Goal: Task Accomplishment & Management: Manage account settings

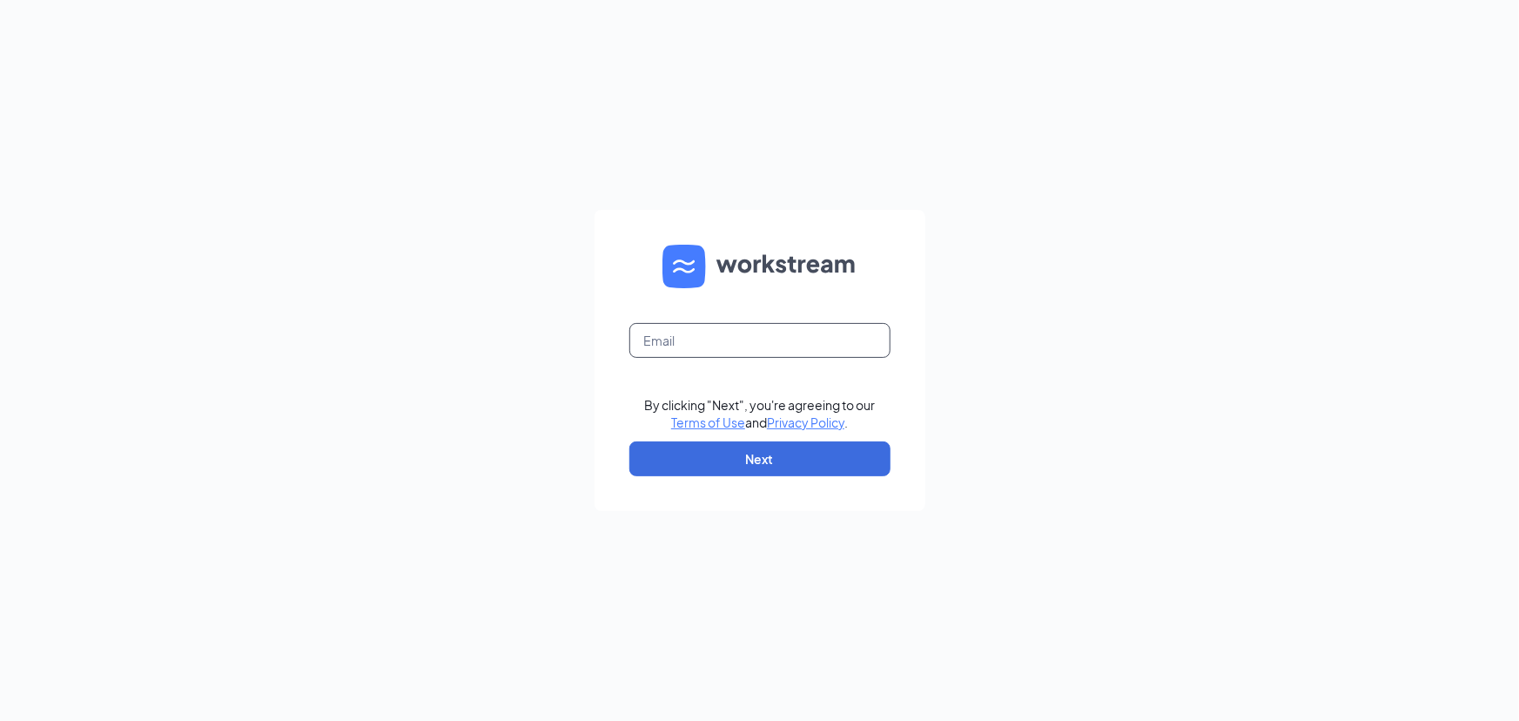
click at [656, 350] on input "text" at bounding box center [760, 340] width 261 height 35
type input "eric@summitwinetastings.com"
click at [757, 452] on button "Next" at bounding box center [760, 458] width 261 height 35
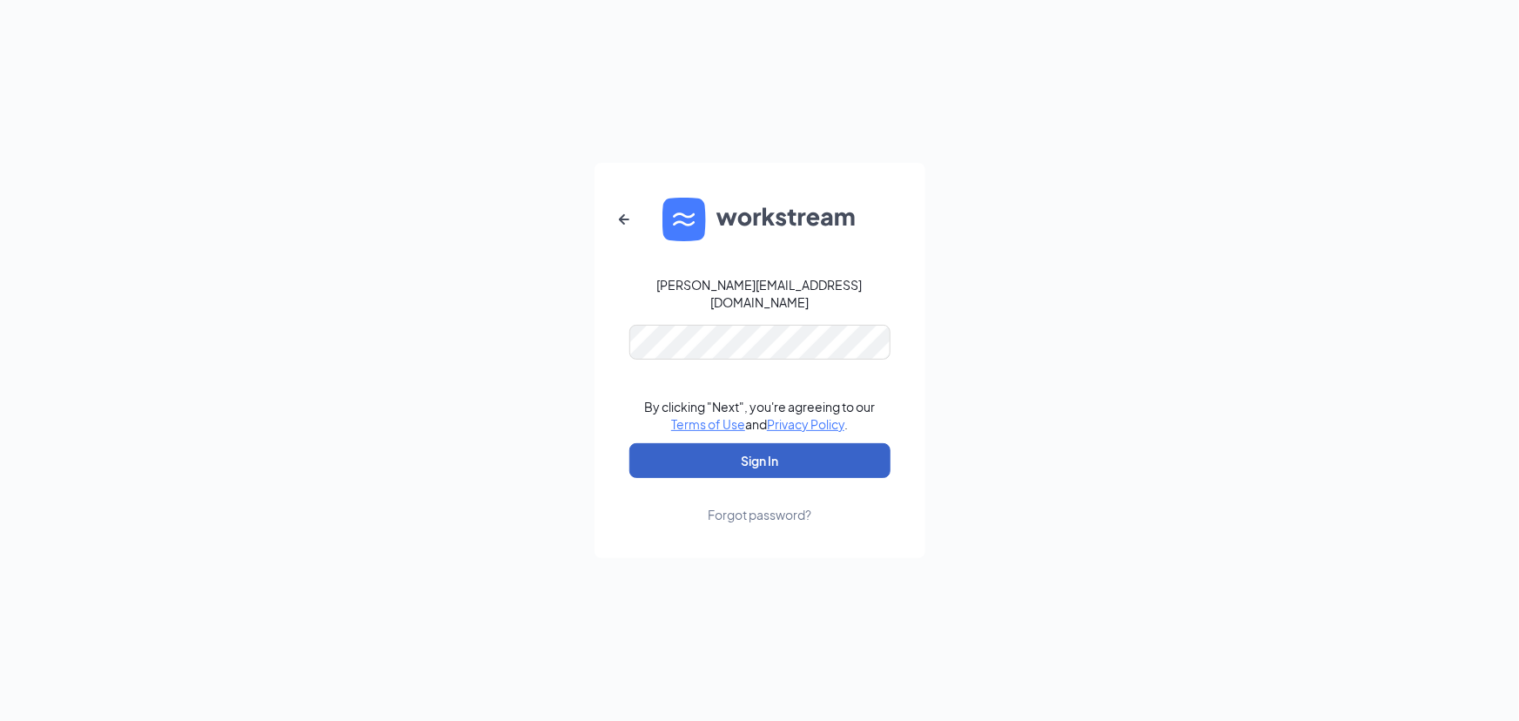
click at [763, 455] on button "Sign In" at bounding box center [760, 460] width 261 height 35
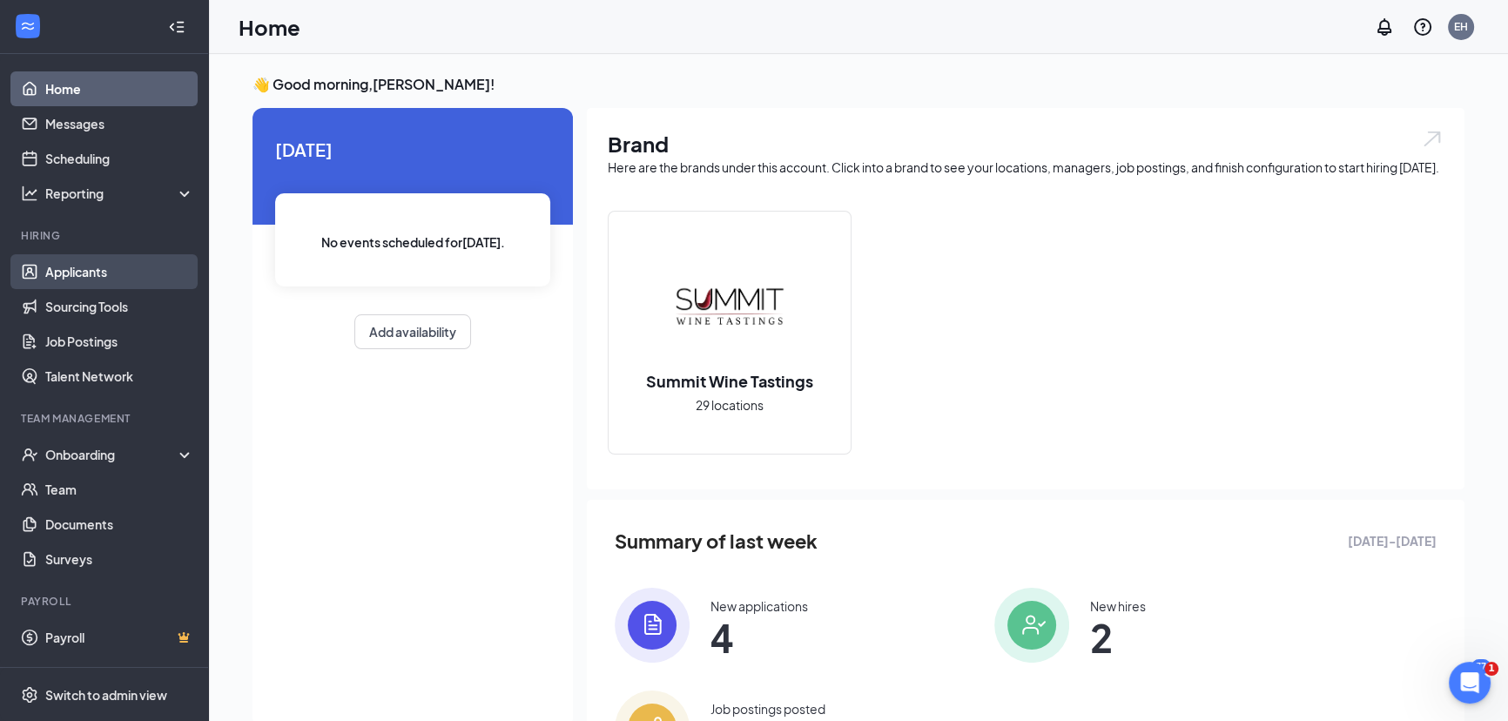
click at [58, 271] on link "Applicants" at bounding box center [119, 271] width 149 height 35
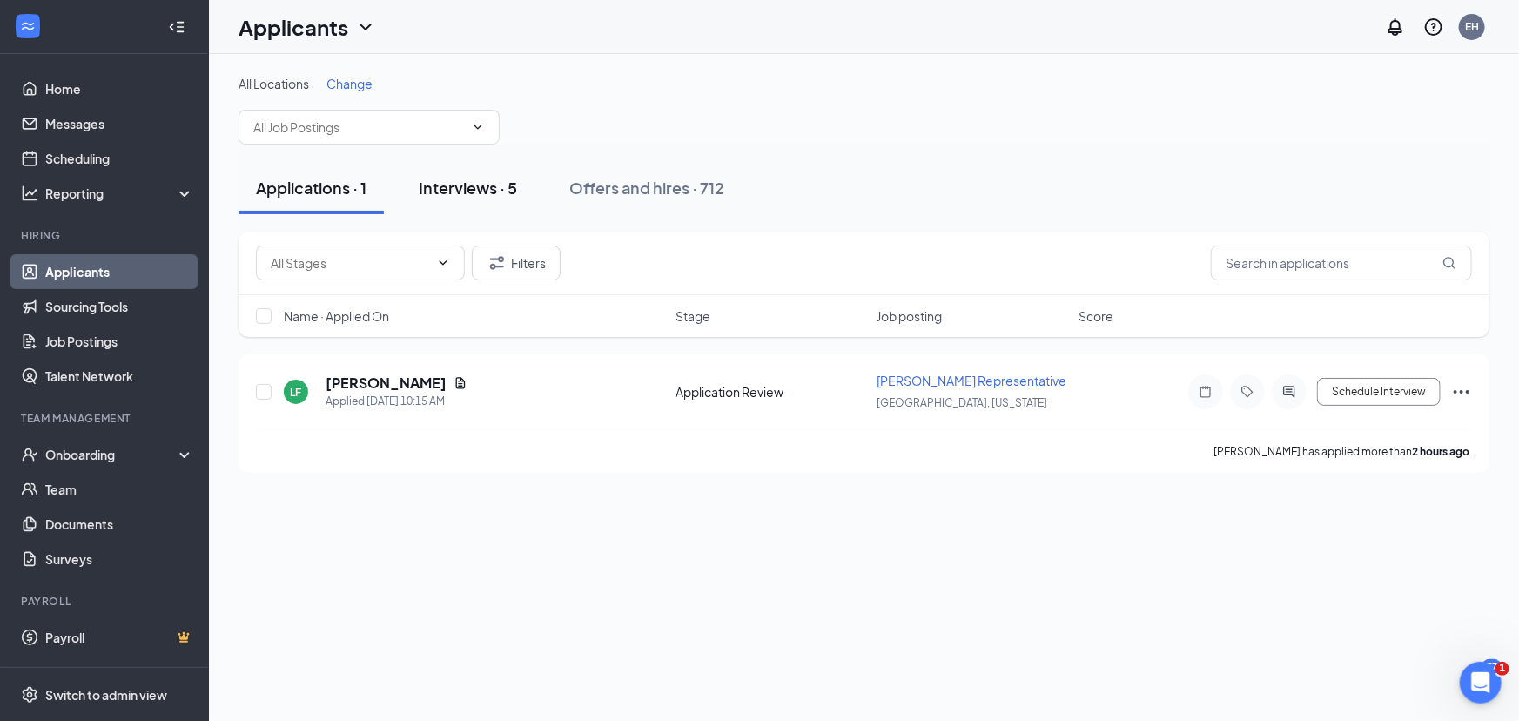
click at [453, 194] on div "Interviews · 5" at bounding box center [468, 188] width 98 height 22
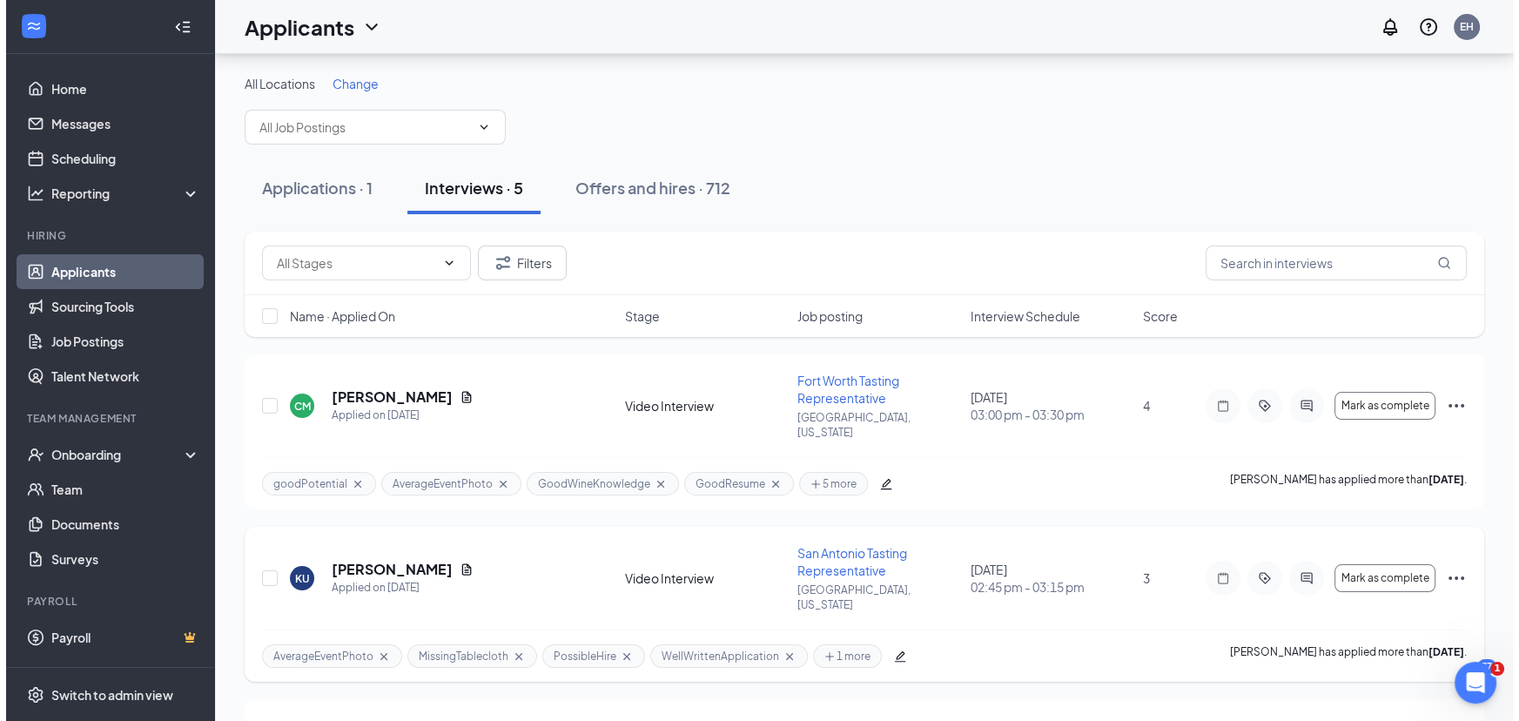
scroll to position [395, 0]
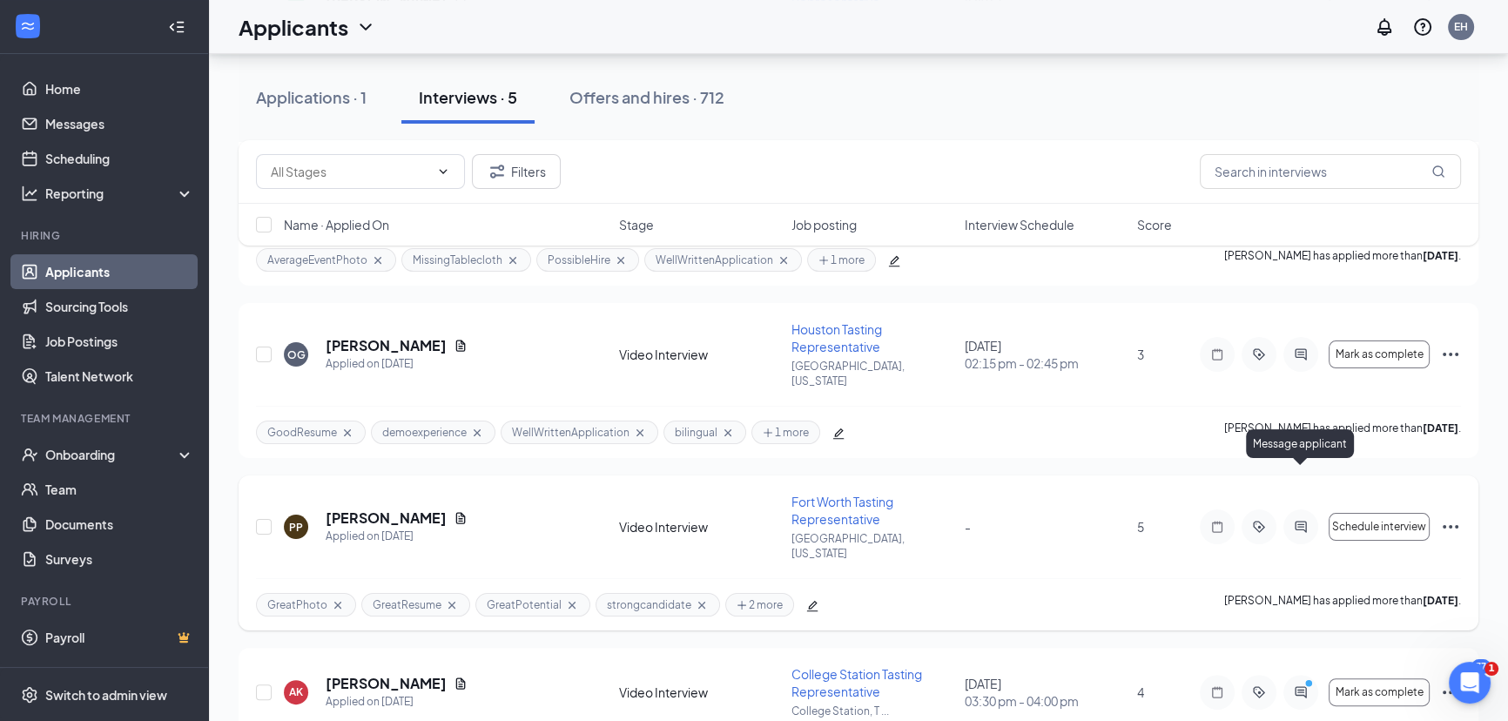
click at [1297, 520] on icon "ActiveChat" at bounding box center [1300, 527] width 21 height 14
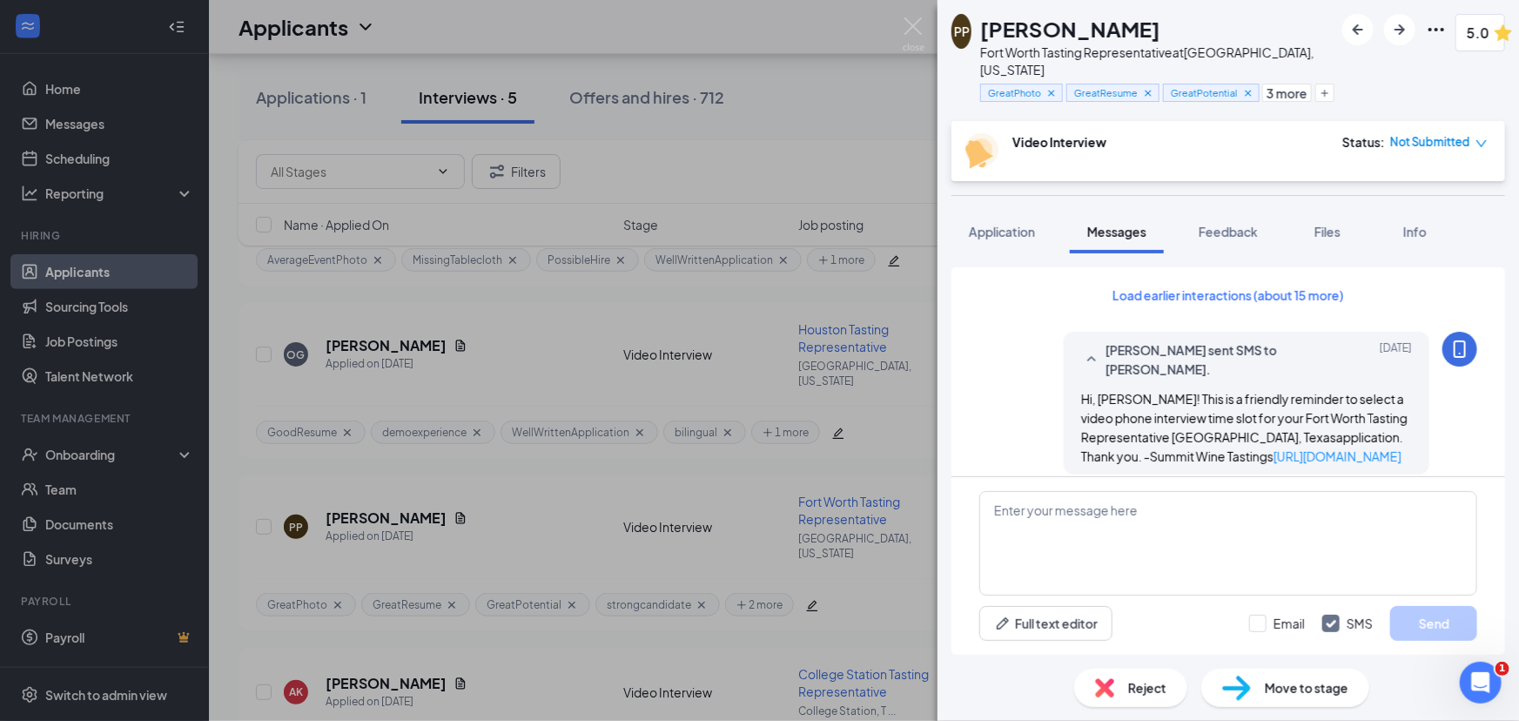
scroll to position [2167, 0]
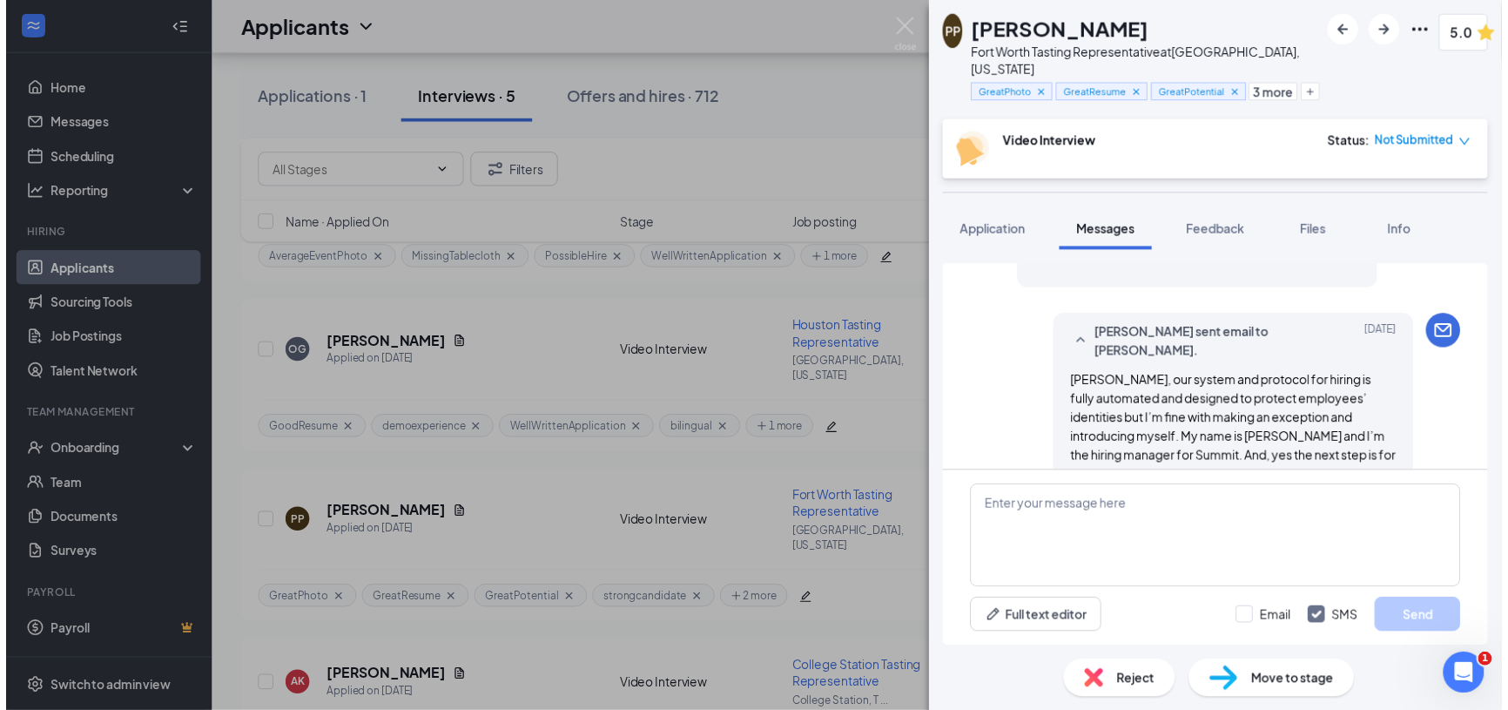
scroll to position [2167, 0]
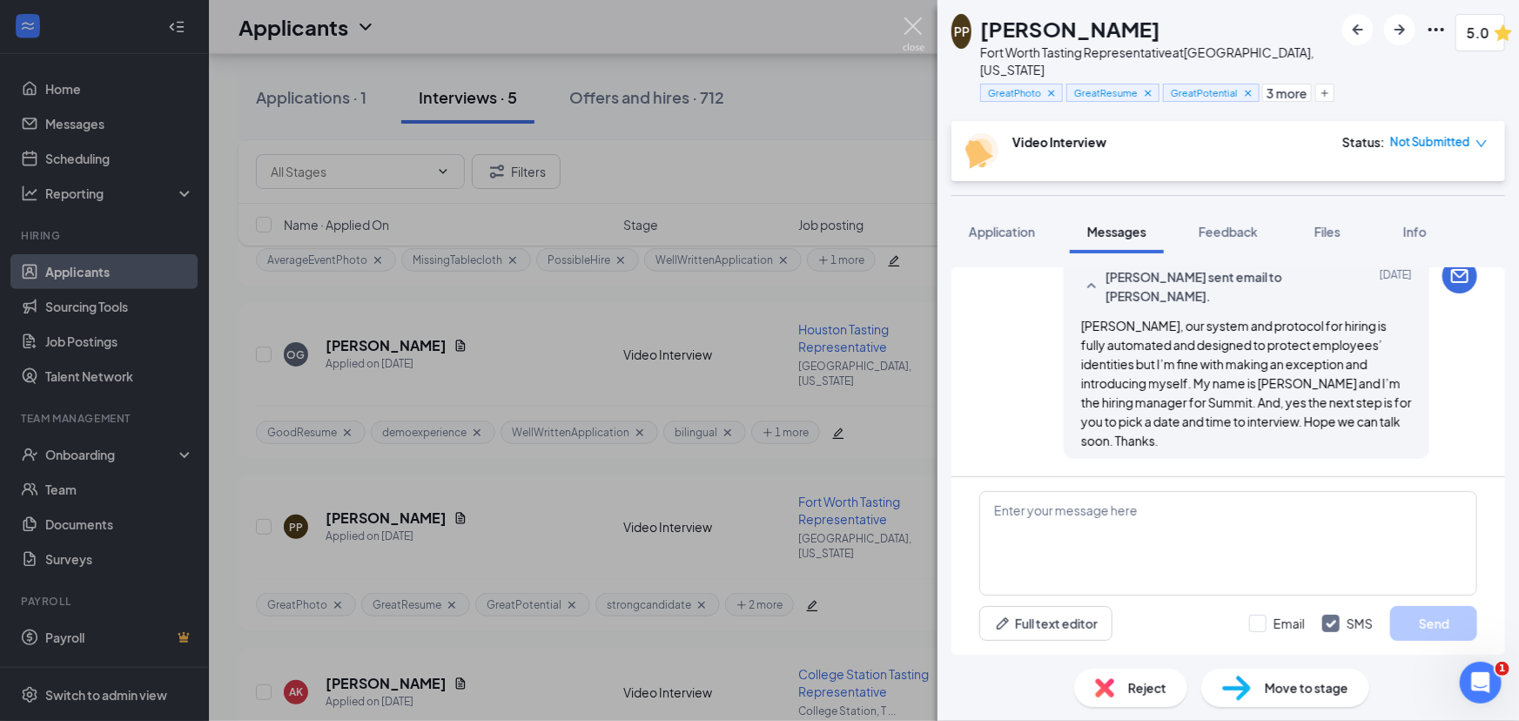
click at [918, 26] on img at bounding box center [914, 34] width 22 height 34
